Goal: Check status: Check status

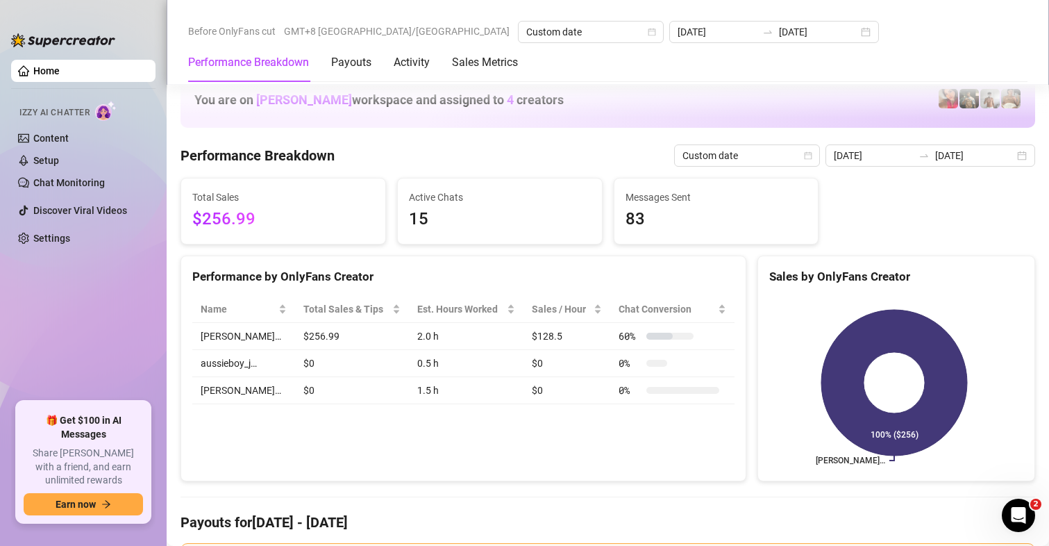
scroll to position [1814, 0]
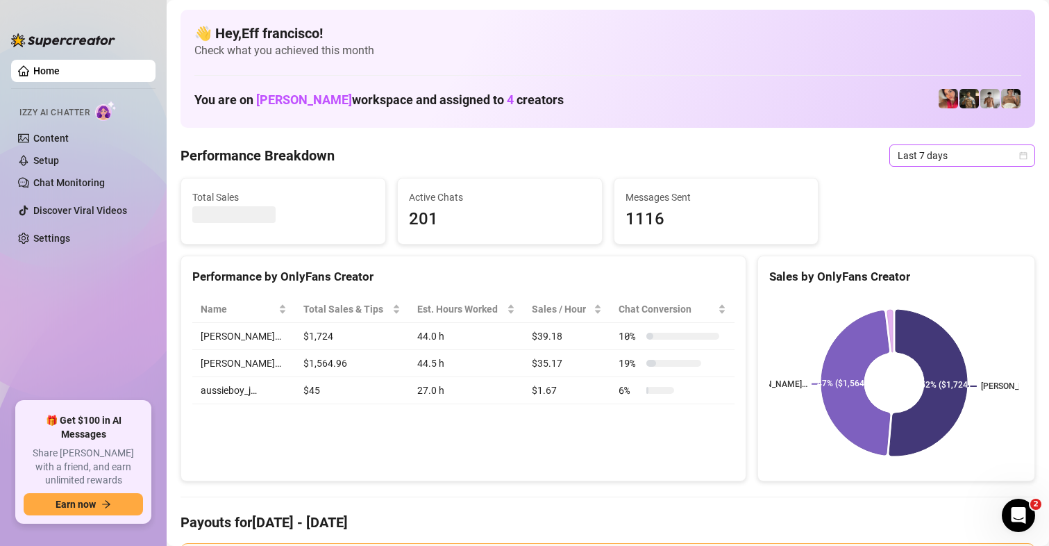
click at [930, 145] on span "Last 7 days" at bounding box center [962, 155] width 129 height 21
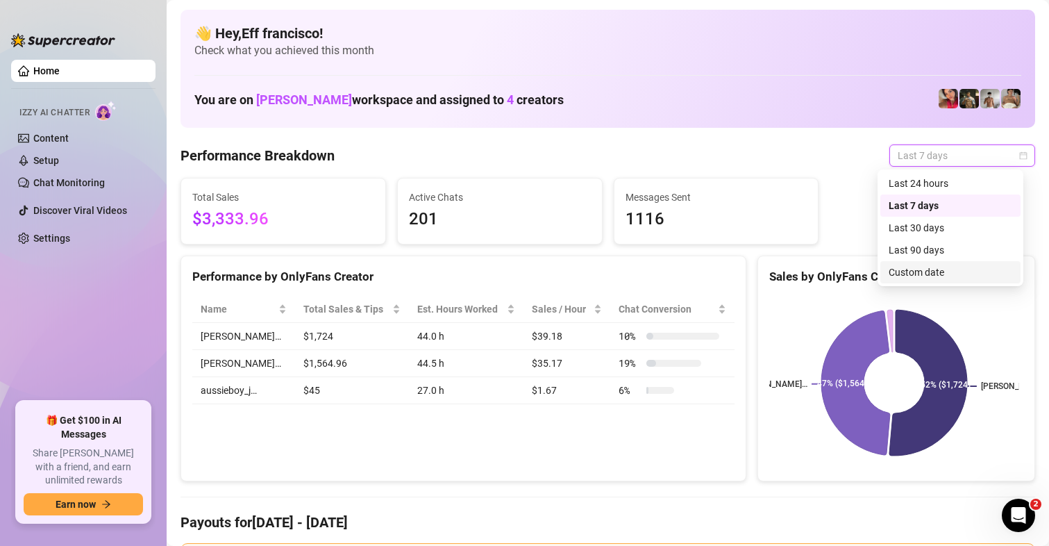
click at [913, 273] on div "Custom date" at bounding box center [951, 271] width 124 height 15
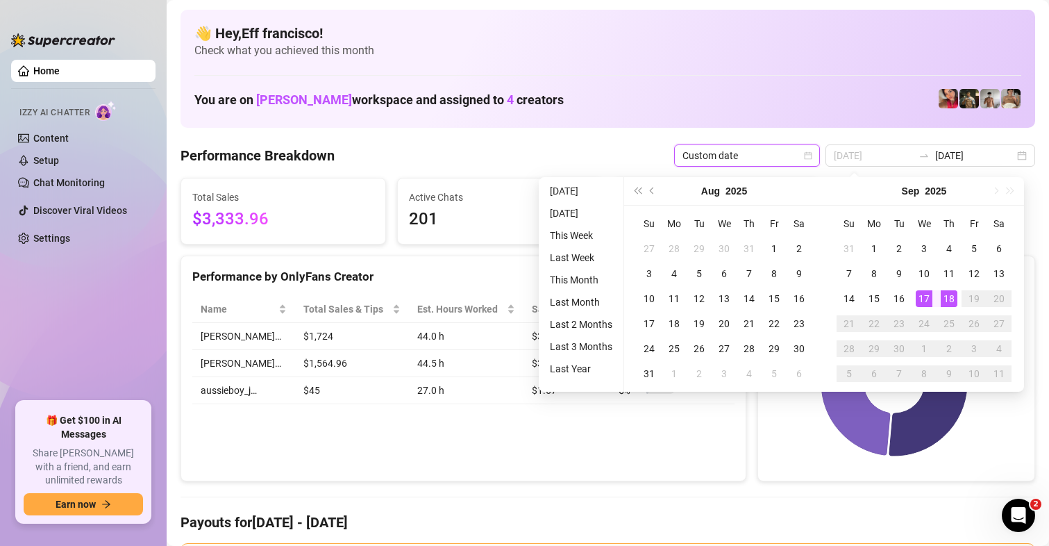
type input "[DATE]"
click at [948, 298] on div "18" at bounding box center [949, 298] width 17 height 17
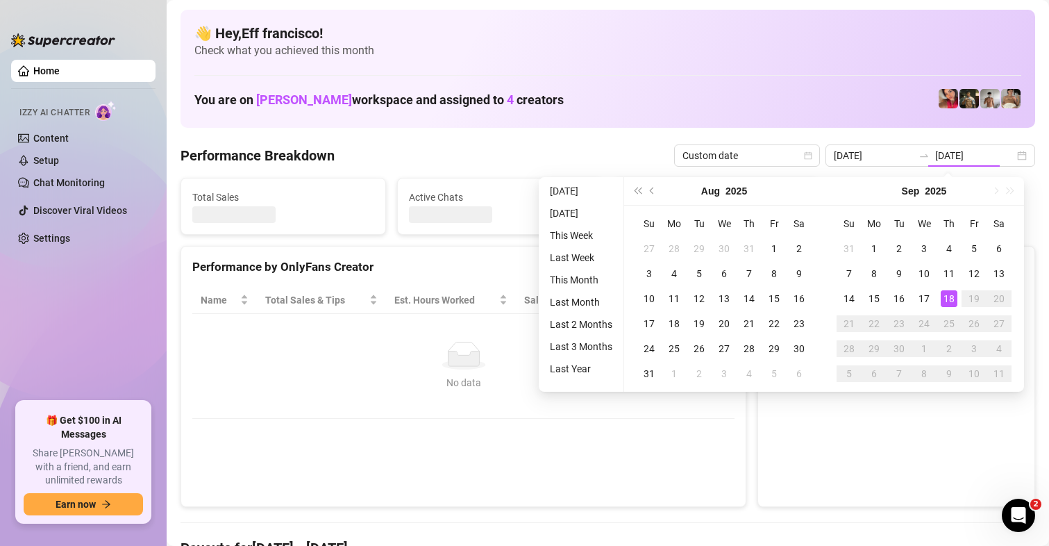
type input "[DATE]"
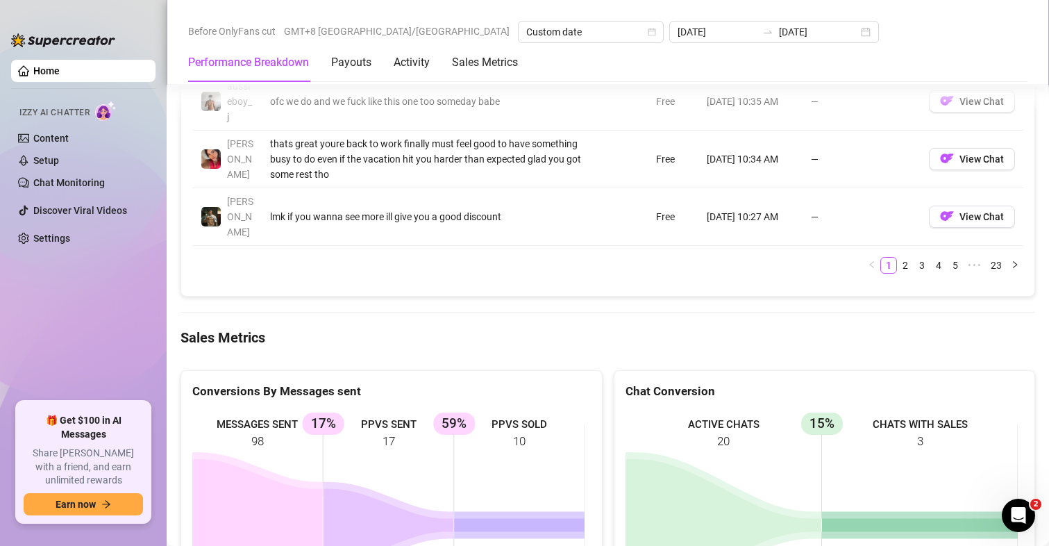
scroll to position [1805, 0]
